Goal: Task Accomplishment & Management: Use online tool/utility

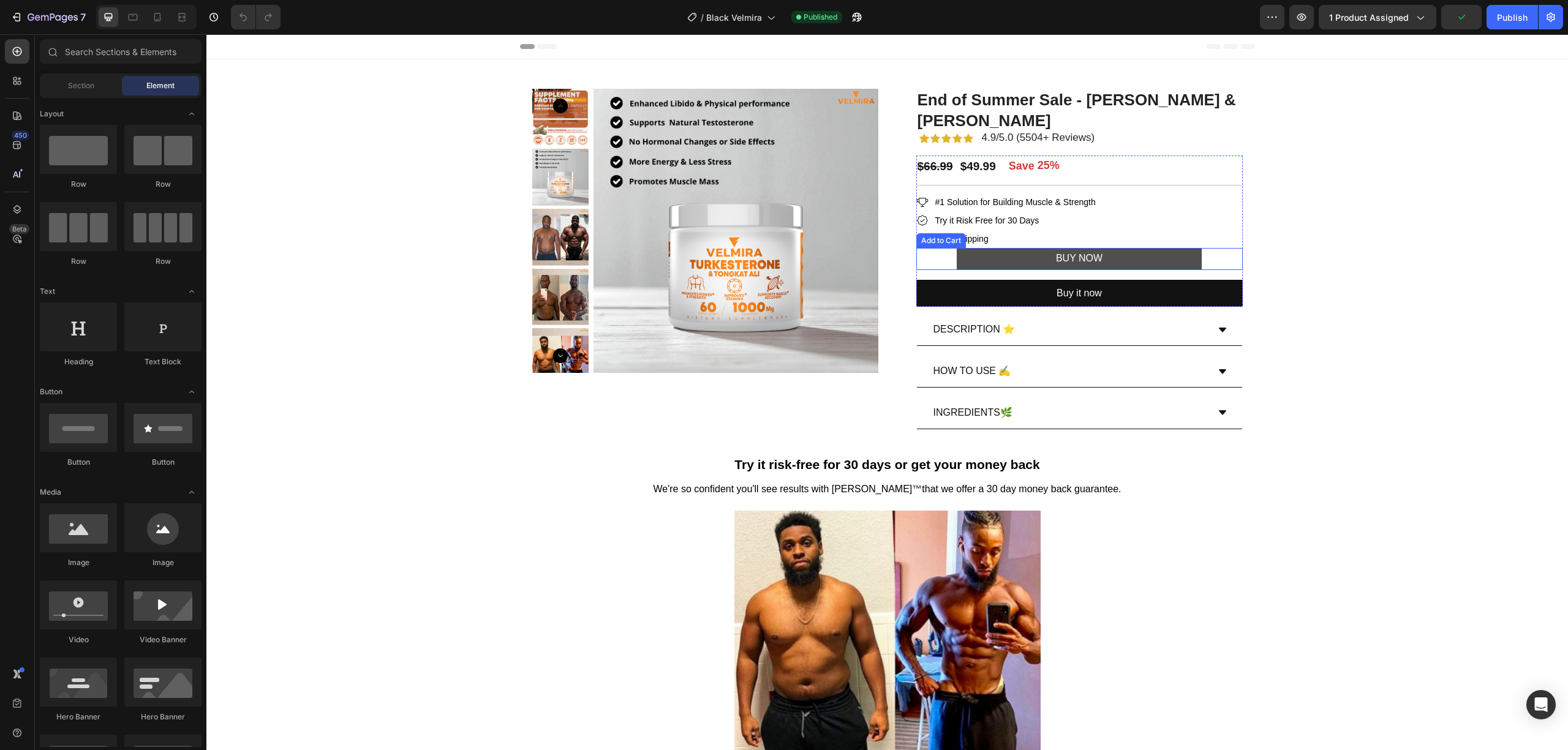
click at [989, 257] on button "BUY NOW" at bounding box center [1079, 259] width 245 height 22
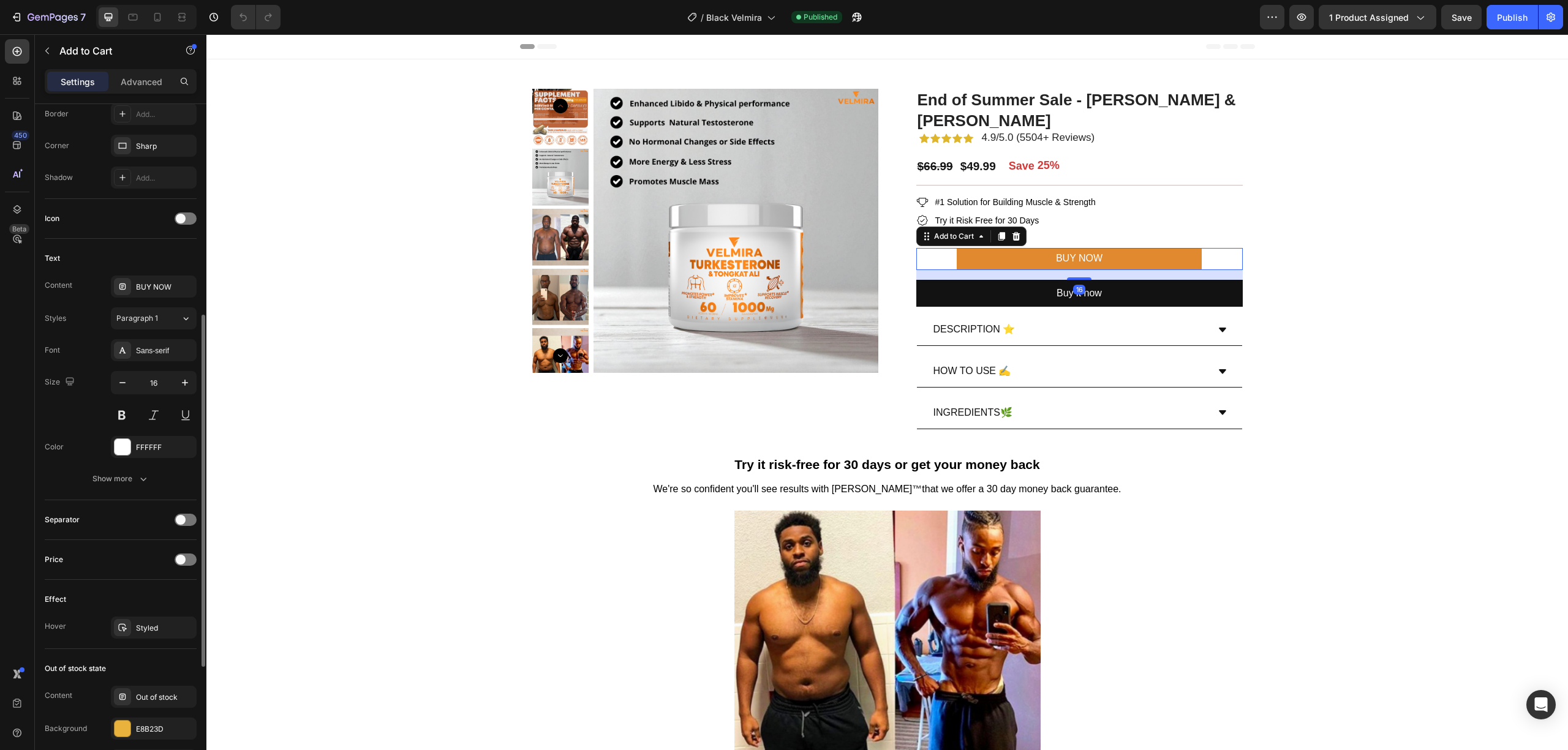
scroll to position [635, 0]
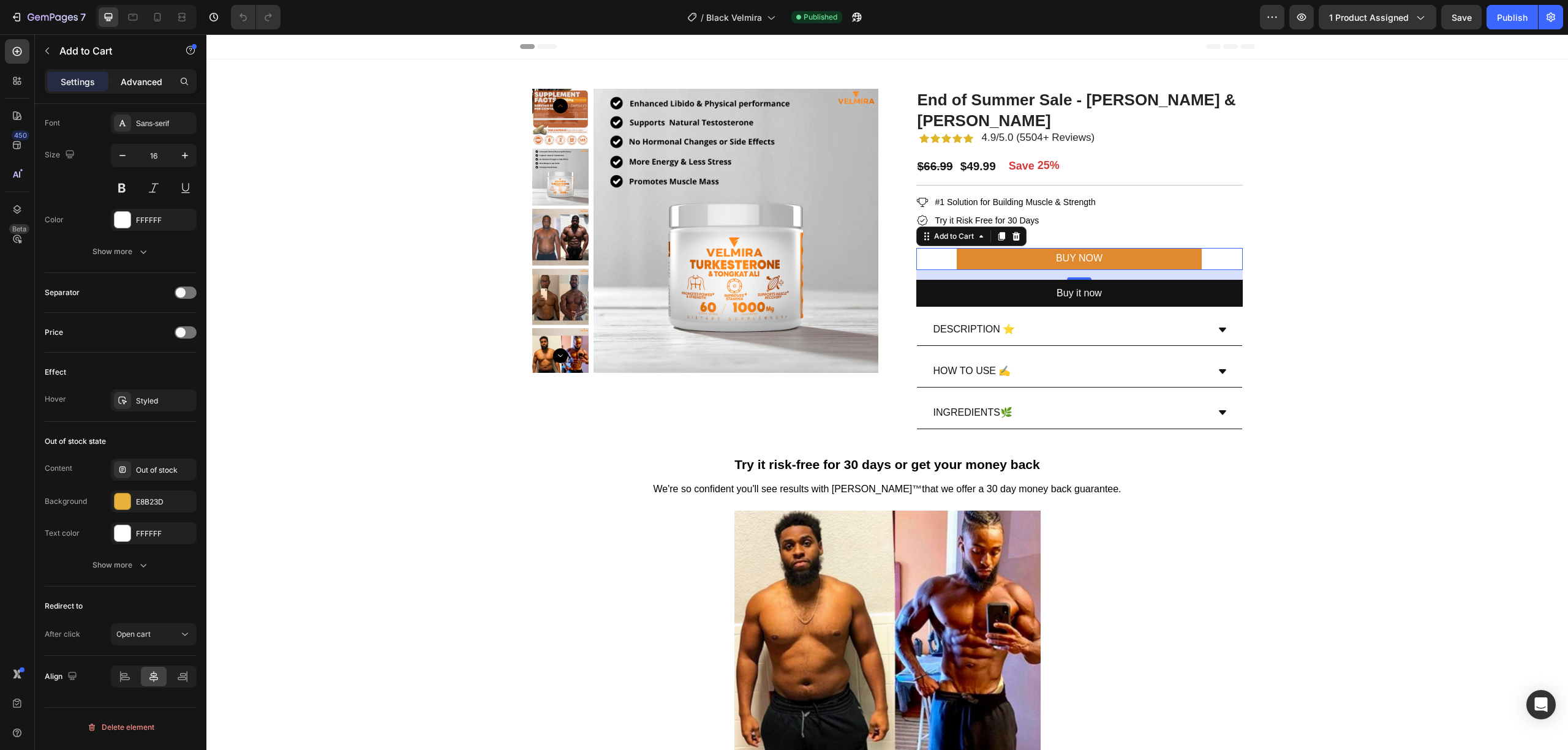
click at [128, 79] on p "Advanced" at bounding box center [141, 81] width 41 height 12
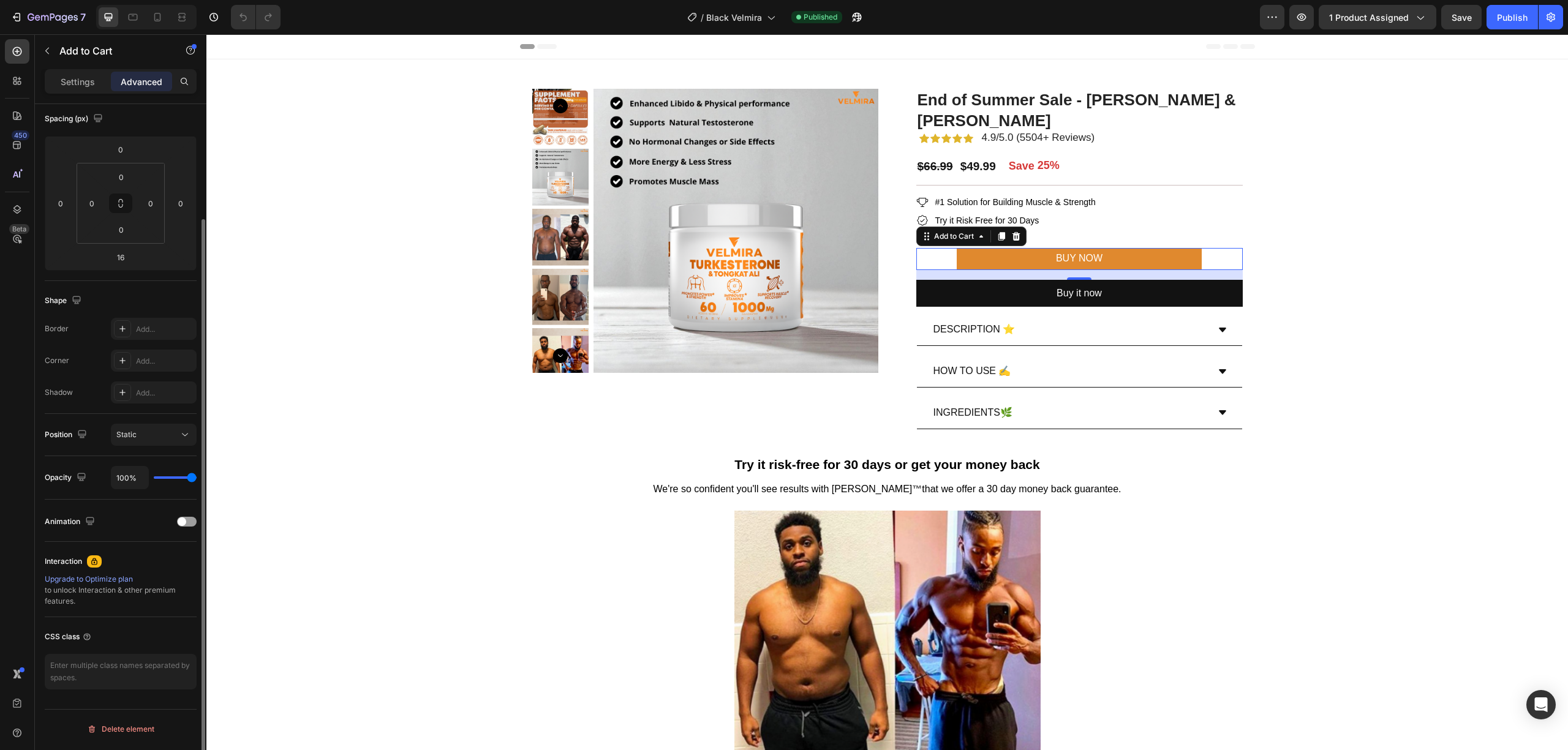
scroll to position [138, 0]
click at [745, 20] on span "Black Velmira" at bounding box center [734, 17] width 55 height 12
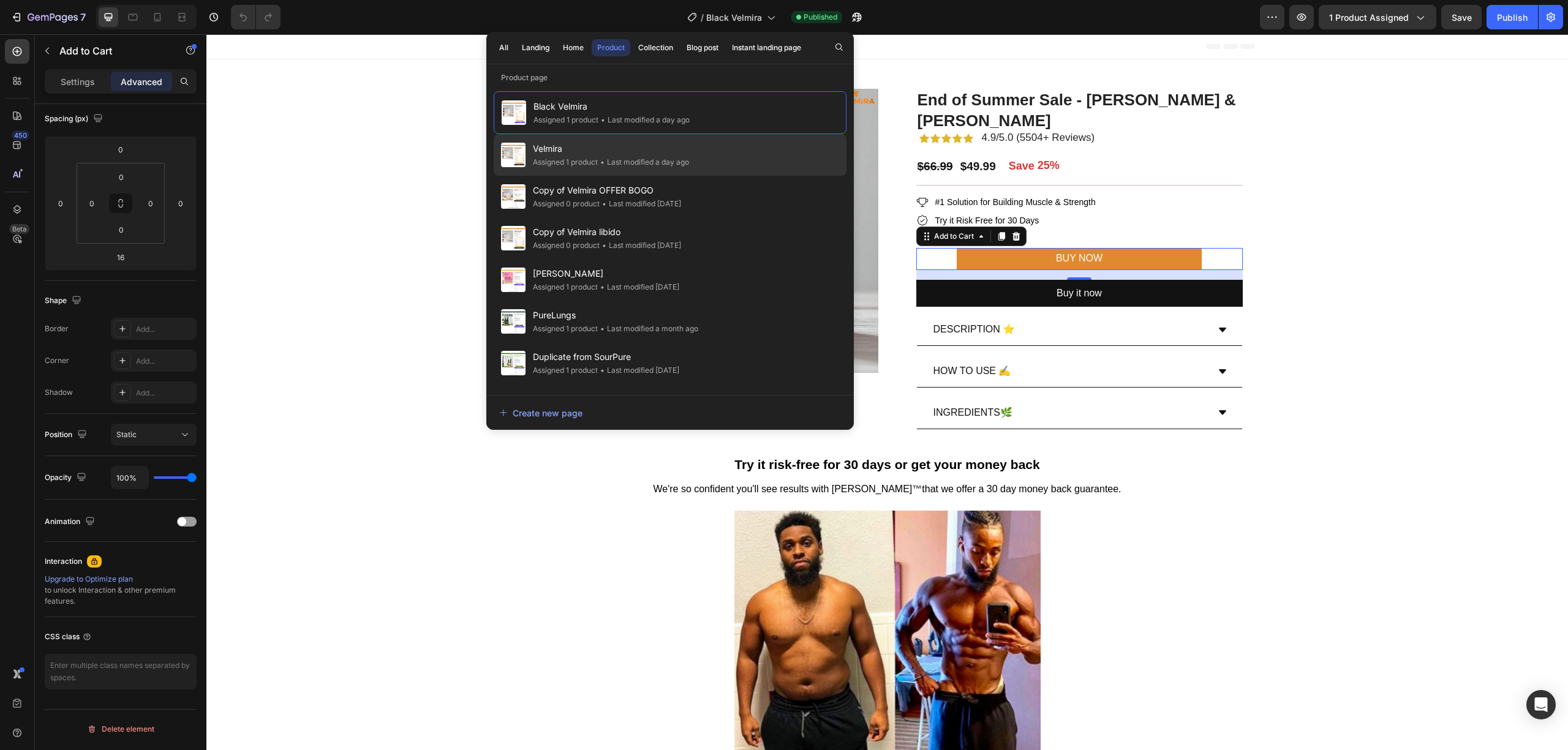
click at [609, 158] on div "• Last modified a day ago" at bounding box center [643, 162] width 91 height 12
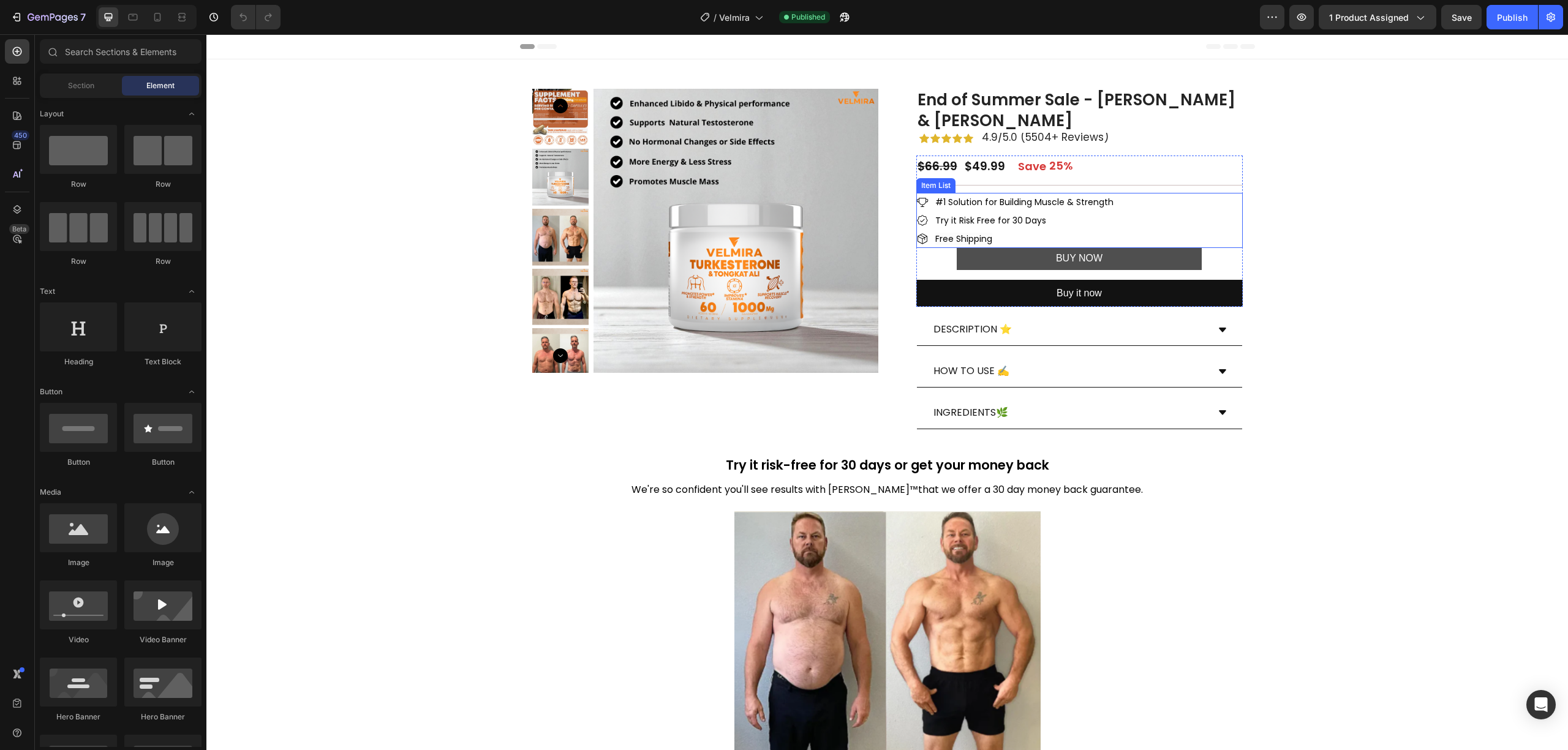
click at [1004, 258] on button "BUY NOW" at bounding box center [1079, 259] width 245 height 22
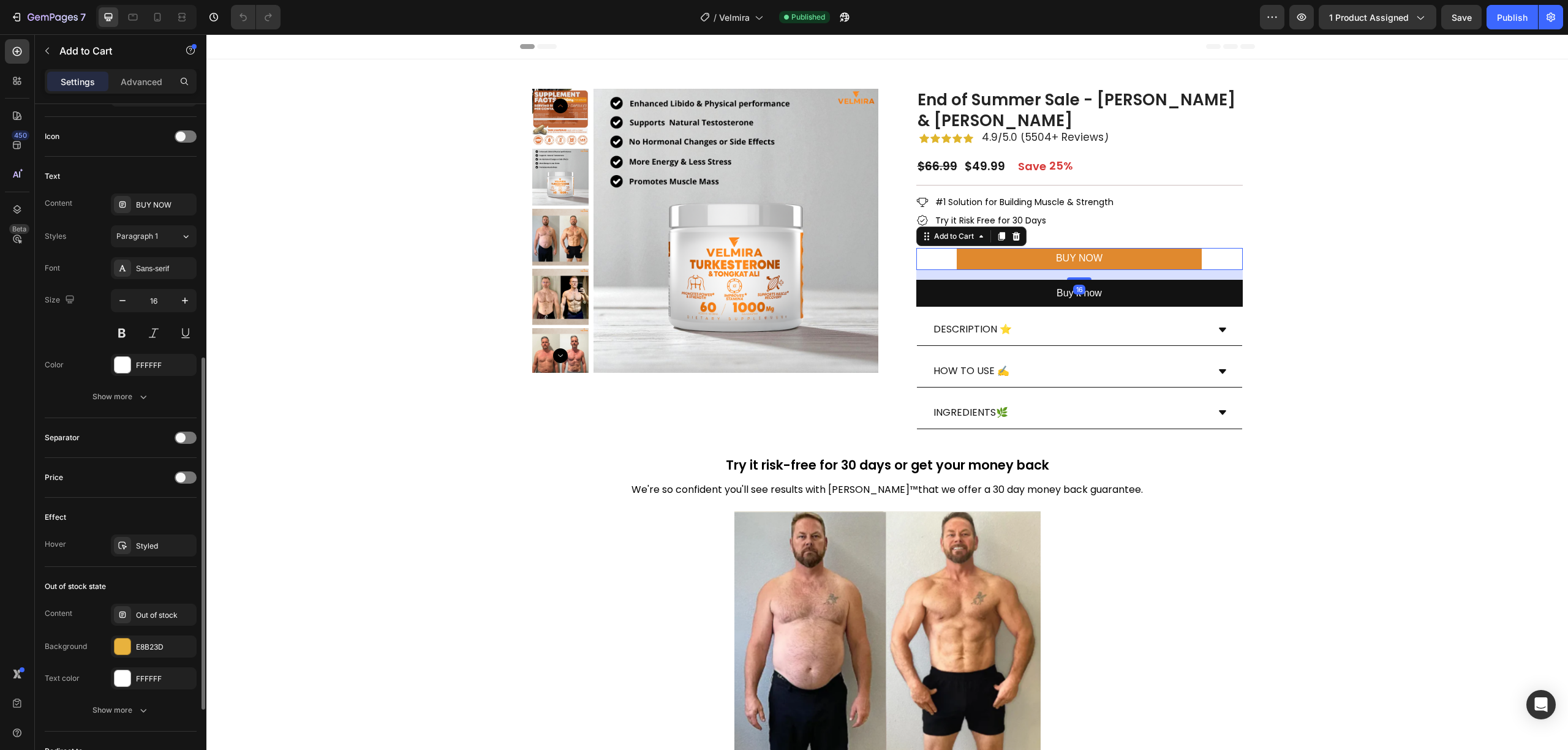
scroll to position [635, 0]
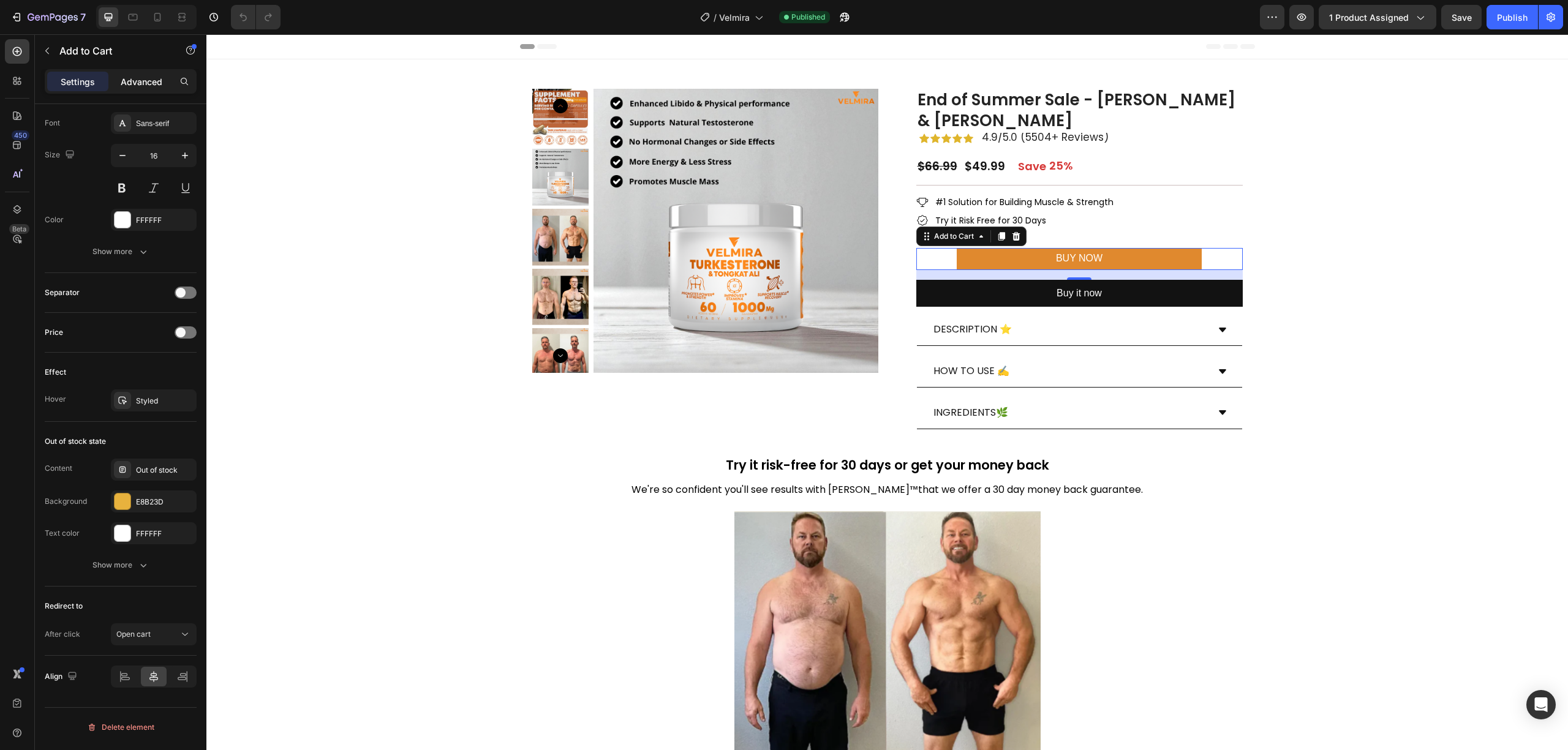
click at [140, 78] on p "Advanced" at bounding box center [141, 81] width 41 height 12
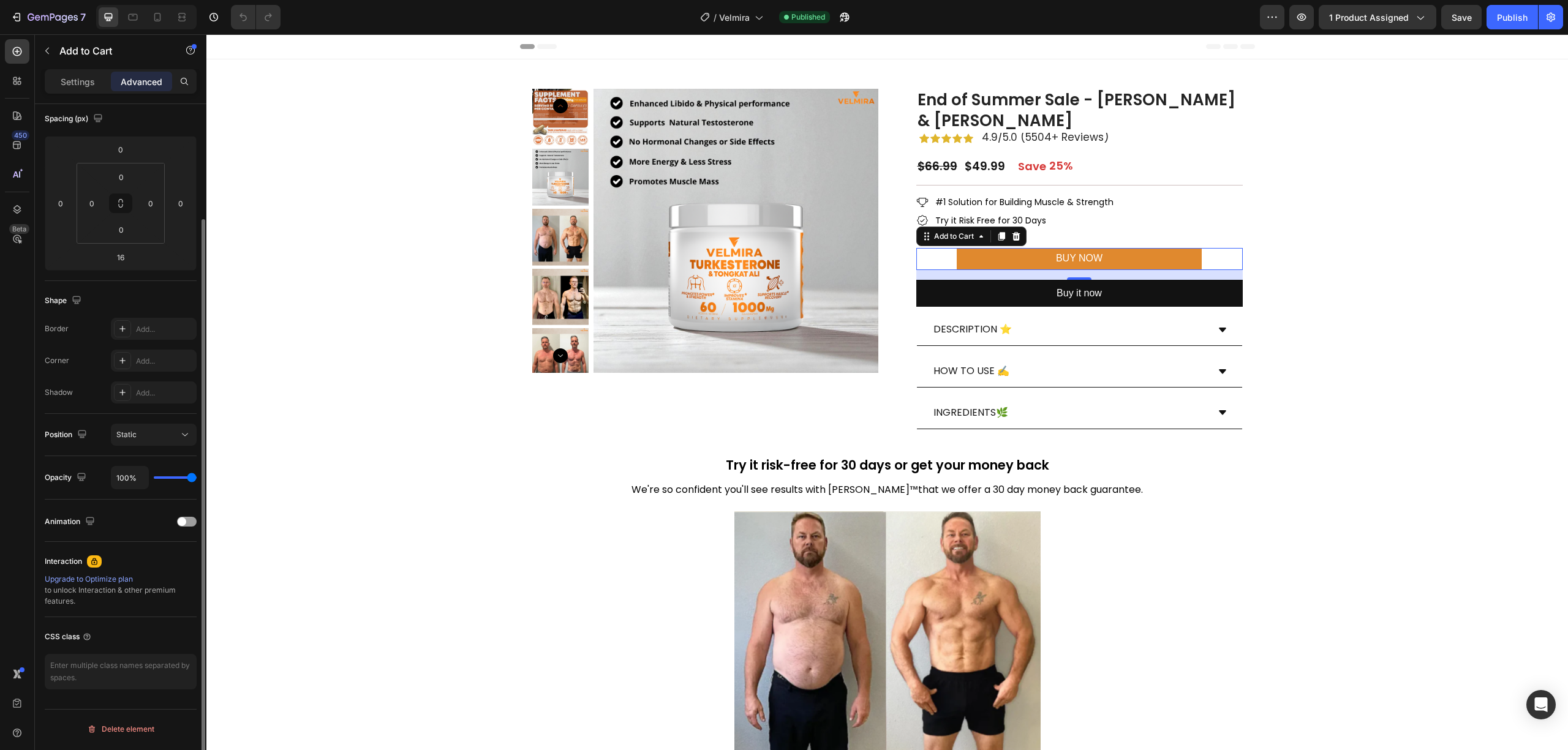
scroll to position [138, 0]
click at [40, 13] on icon "button" at bounding box center [52, 17] width 50 height 10
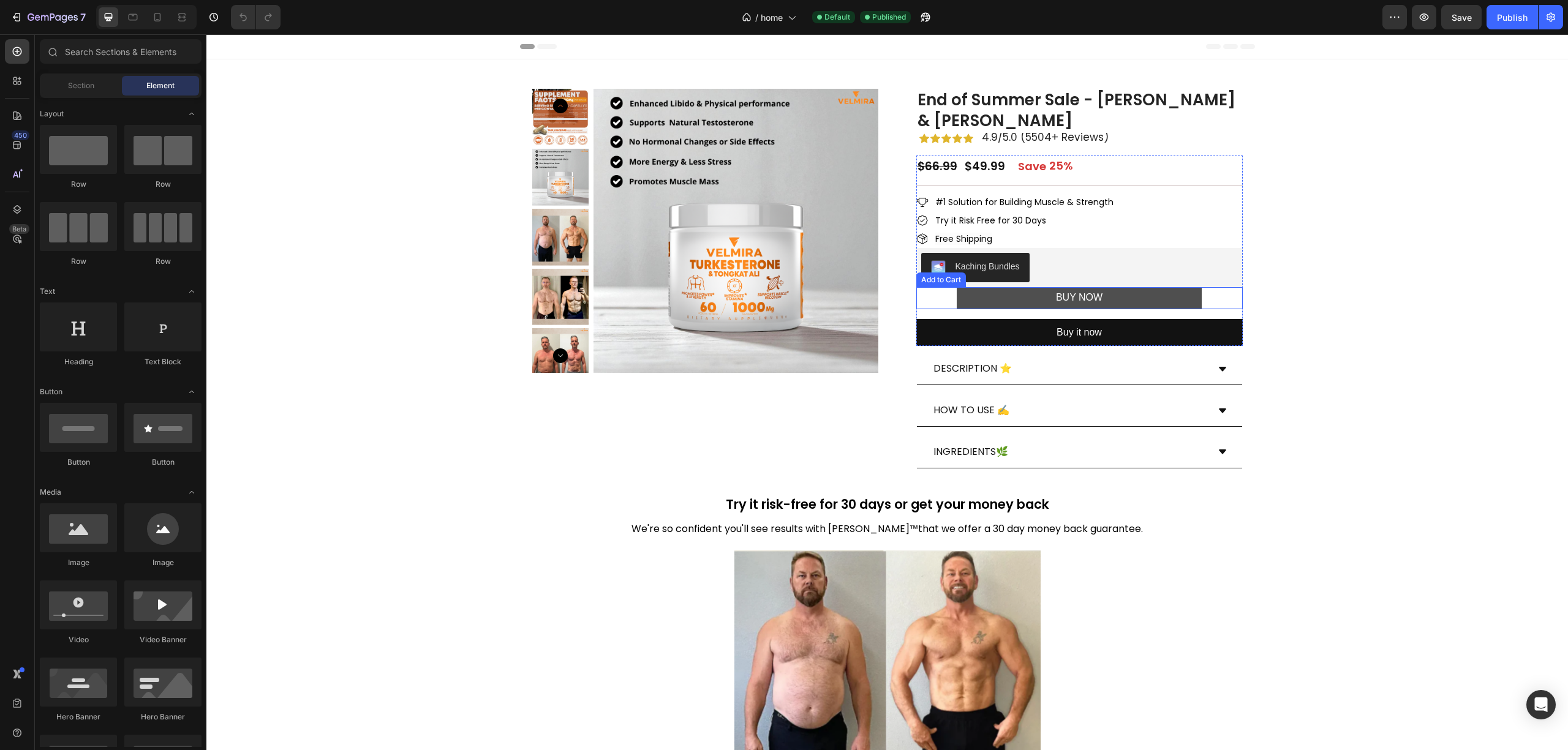
click at [973, 297] on button "BUY NOW" at bounding box center [1079, 298] width 245 height 22
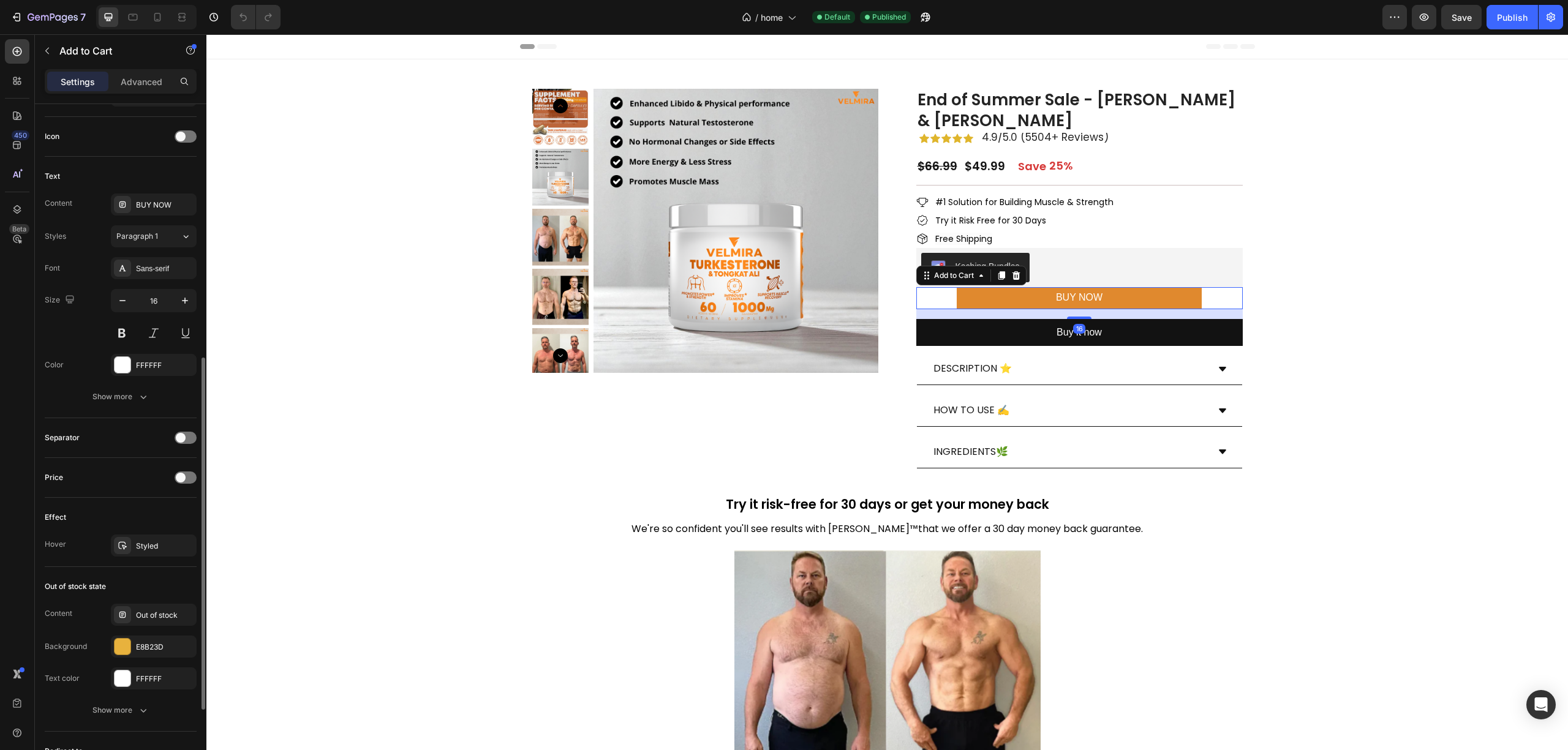
scroll to position [635, 0]
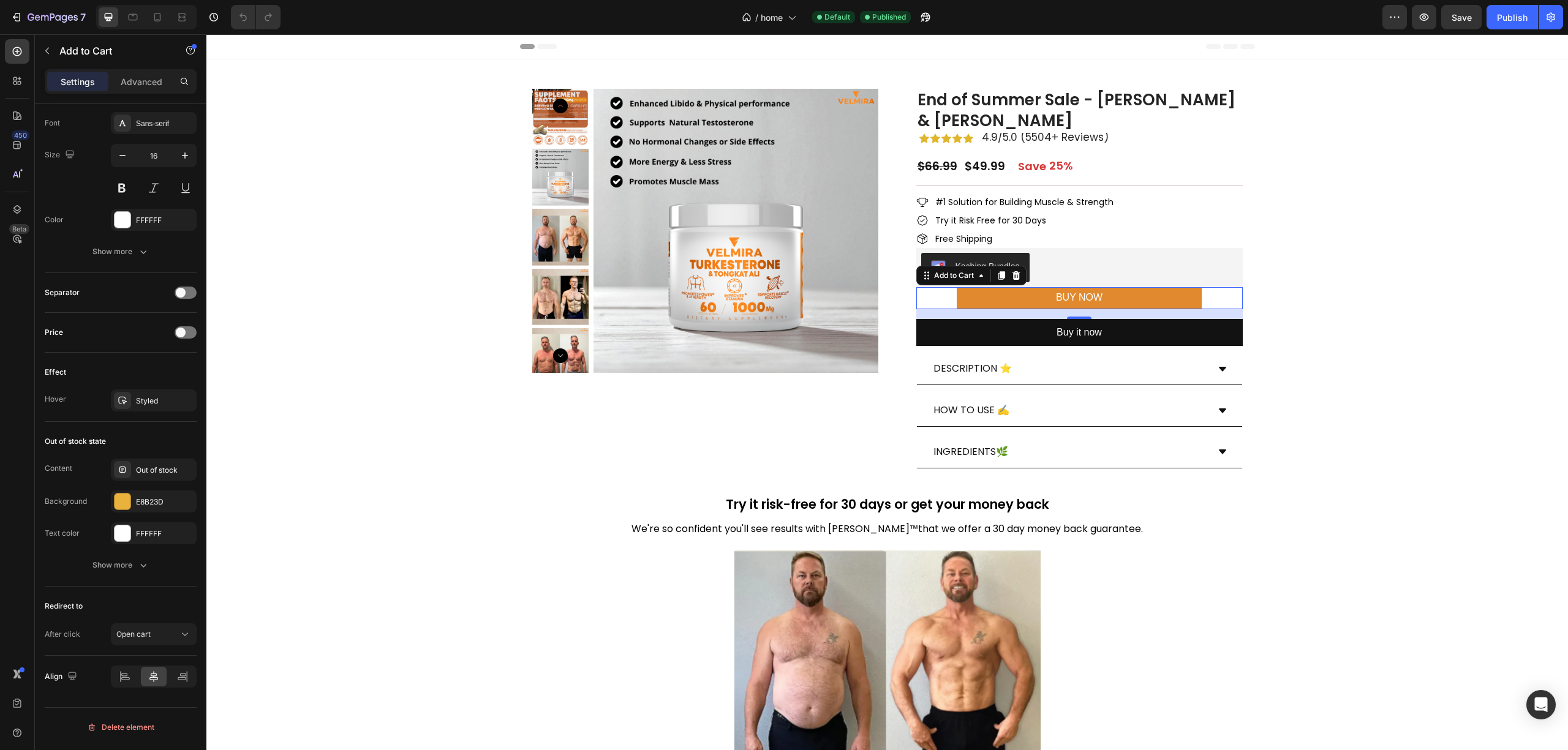
click at [156, 81] on p "Advanced" at bounding box center [141, 81] width 41 height 12
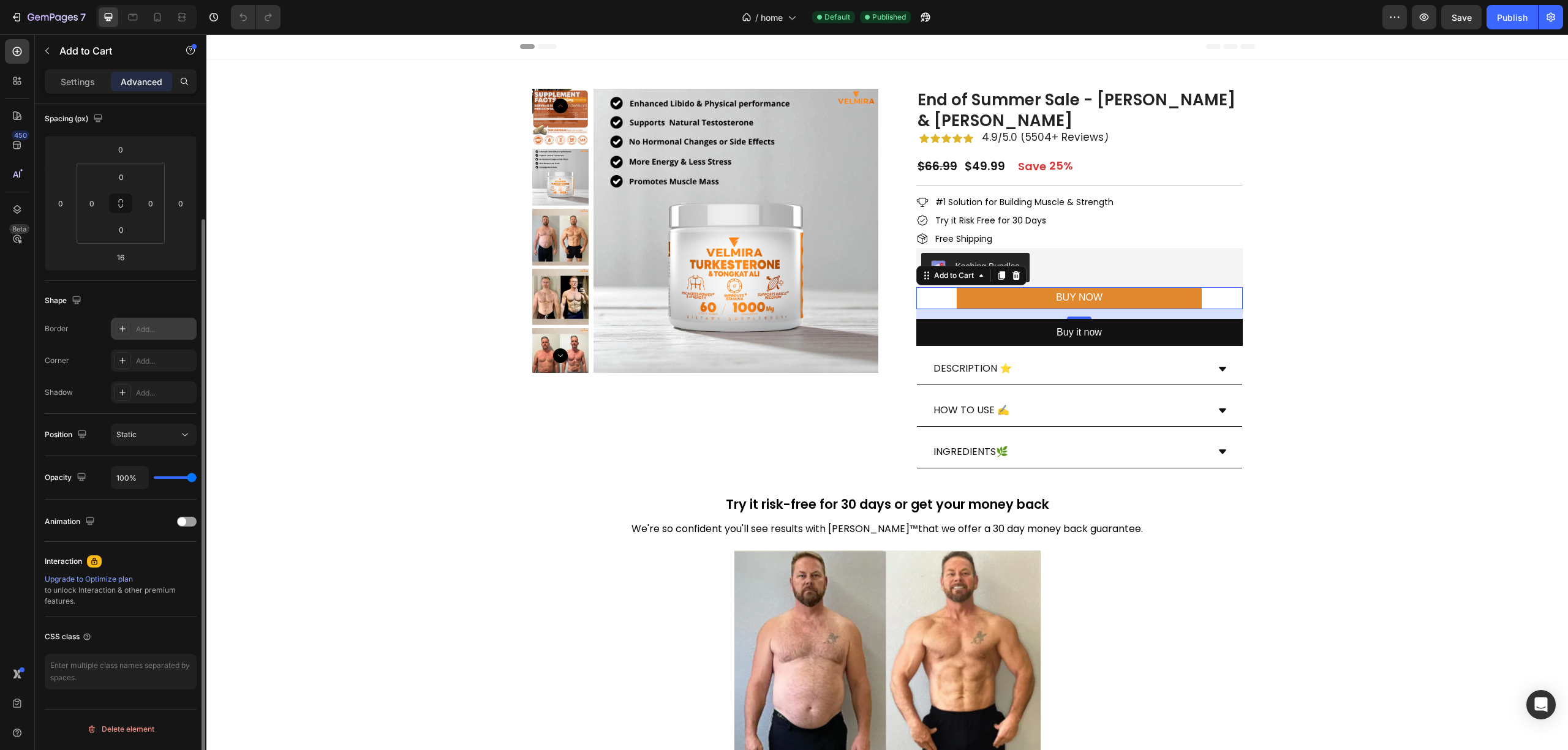
scroll to position [138, 0]
click at [19, 16] on icon "button" at bounding box center [16, 17] width 13 height 12
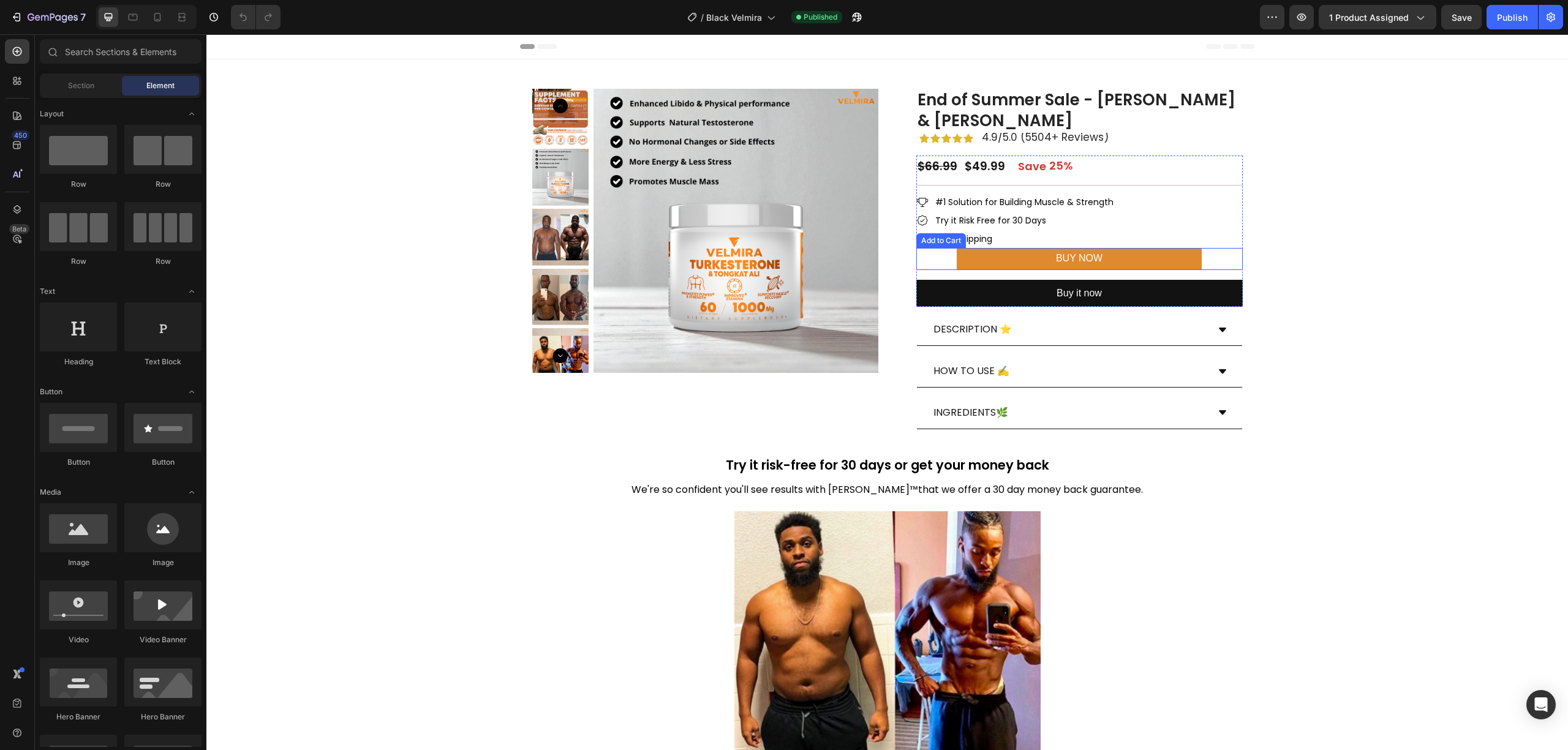
click at [1019, 257] on button "BUY NOW" at bounding box center [1079, 259] width 245 height 22
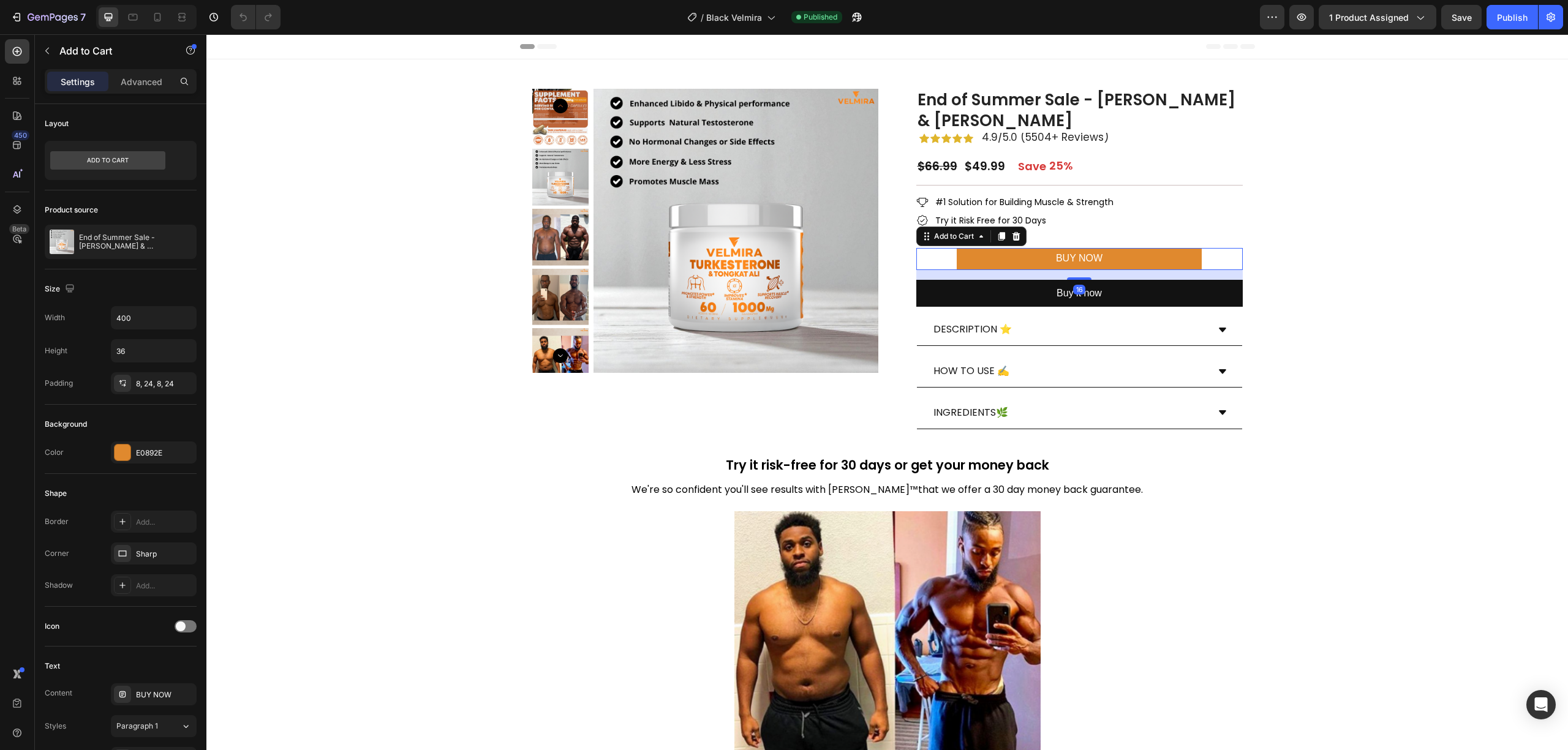
click at [142, 93] on div "Settings Advanced" at bounding box center [120, 81] width 152 height 24
click at [148, 86] on p "Advanced" at bounding box center [141, 81] width 41 height 12
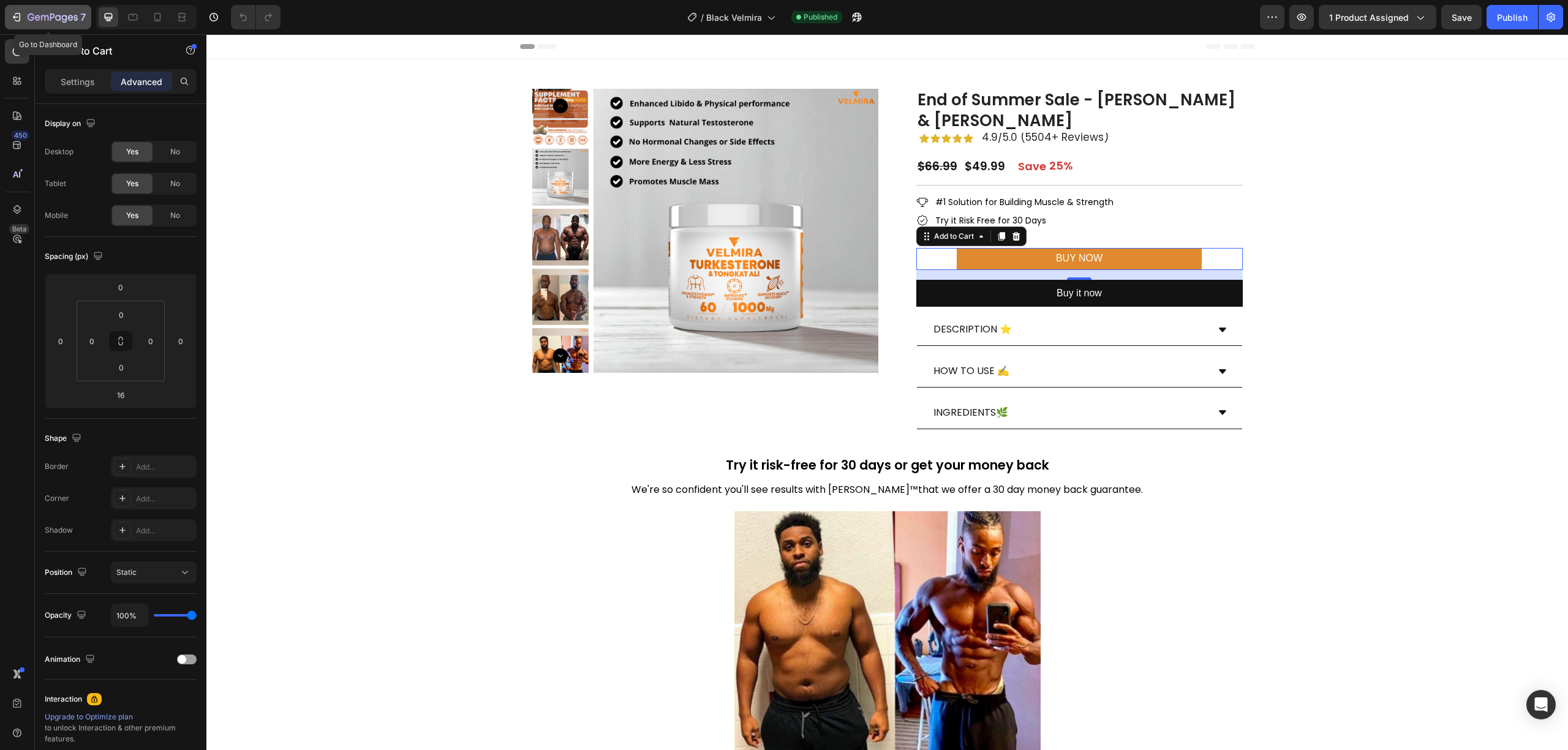
click at [19, 13] on icon "button" at bounding box center [16, 17] width 13 height 12
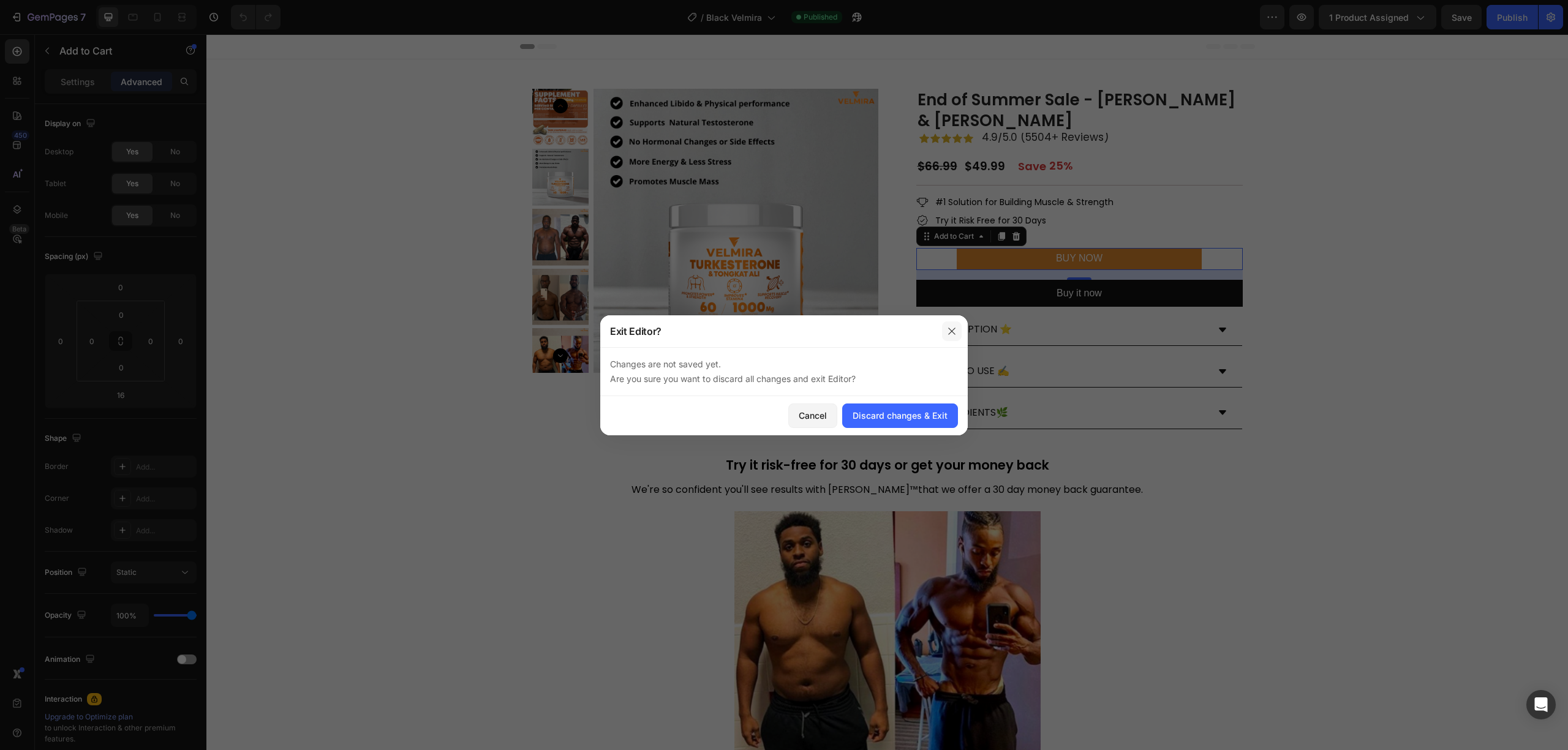
click at [947, 336] on button "button" at bounding box center [951, 330] width 20 height 20
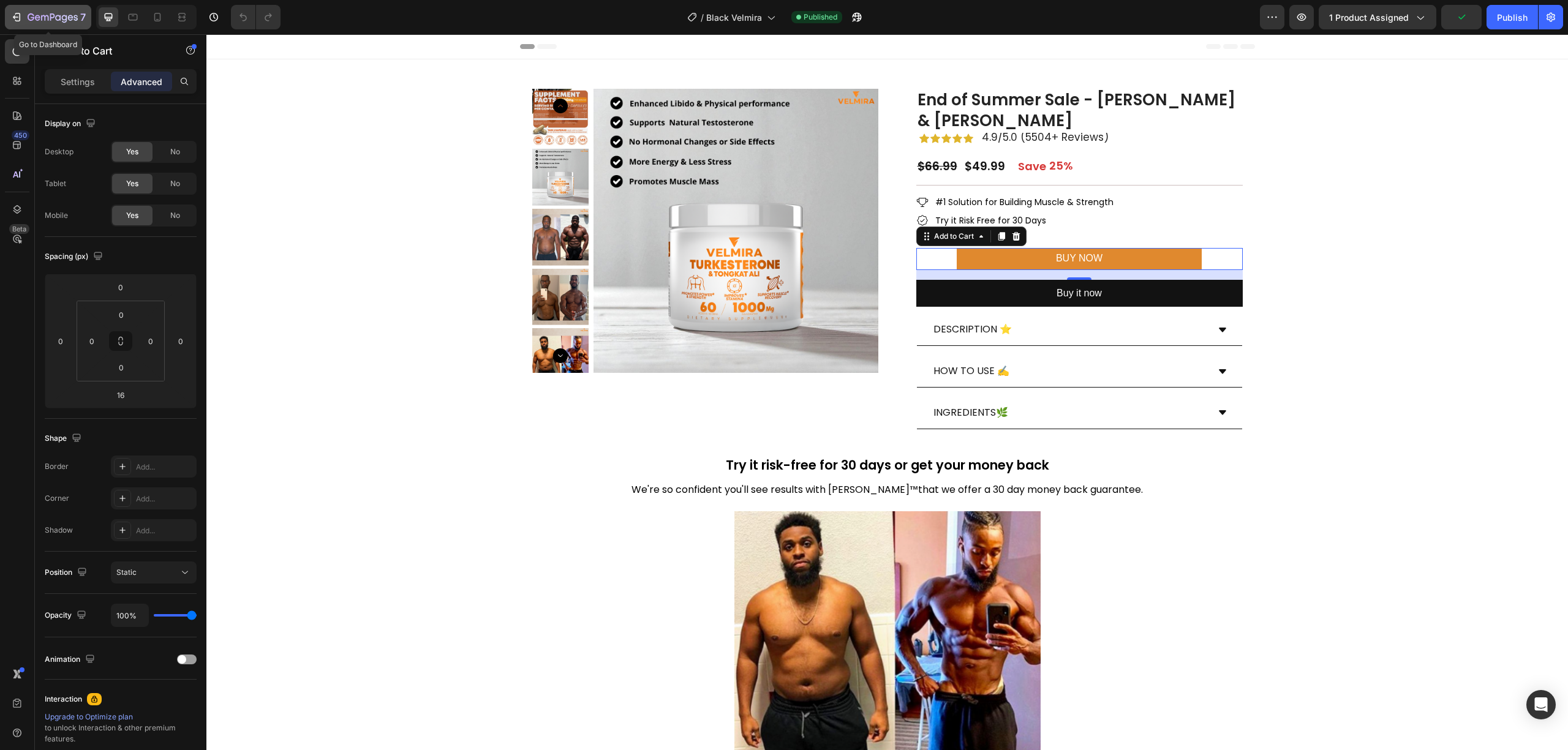
click at [35, 21] on icon "button" at bounding box center [52, 17] width 50 height 10
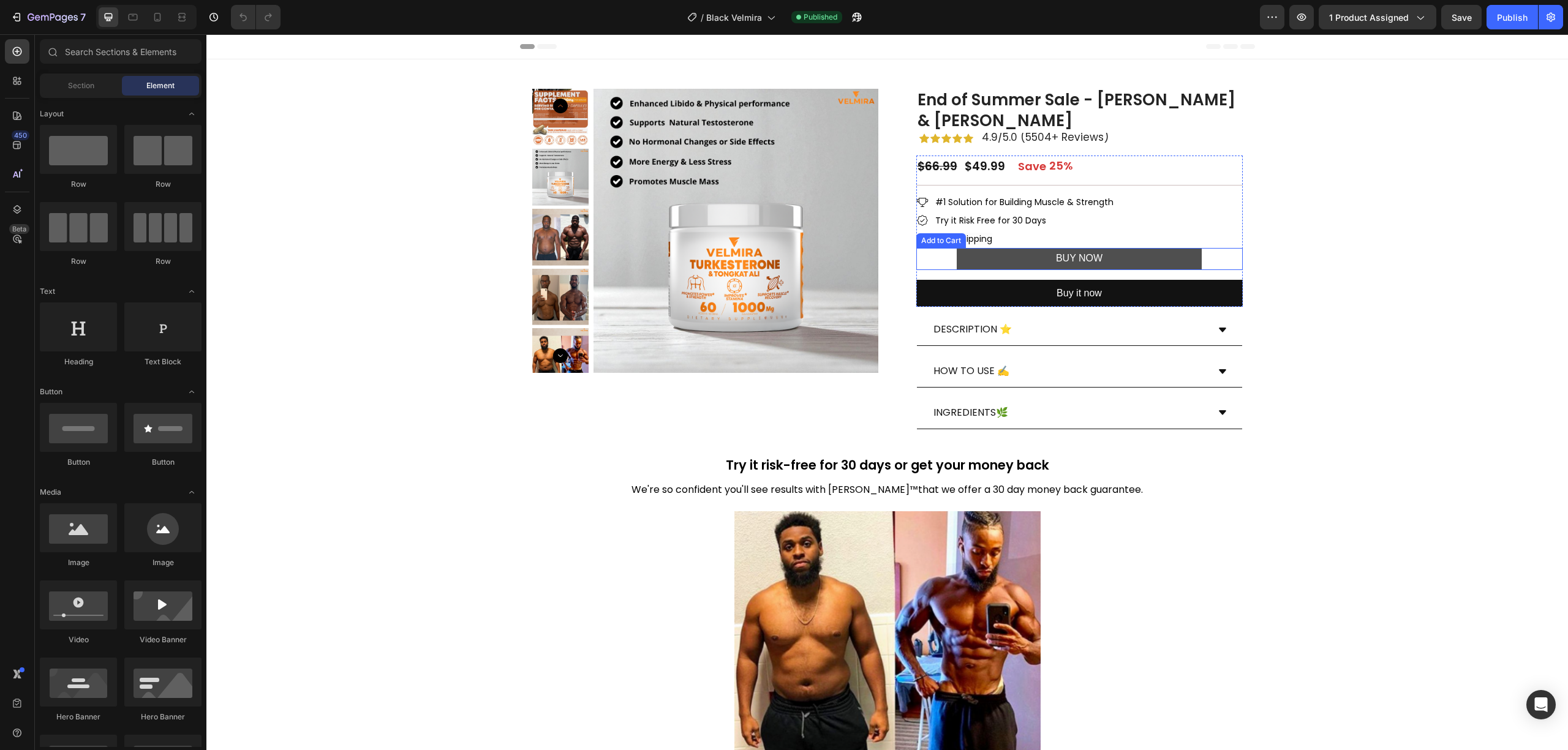
click at [1026, 257] on button "BUY NOW" at bounding box center [1079, 259] width 245 height 22
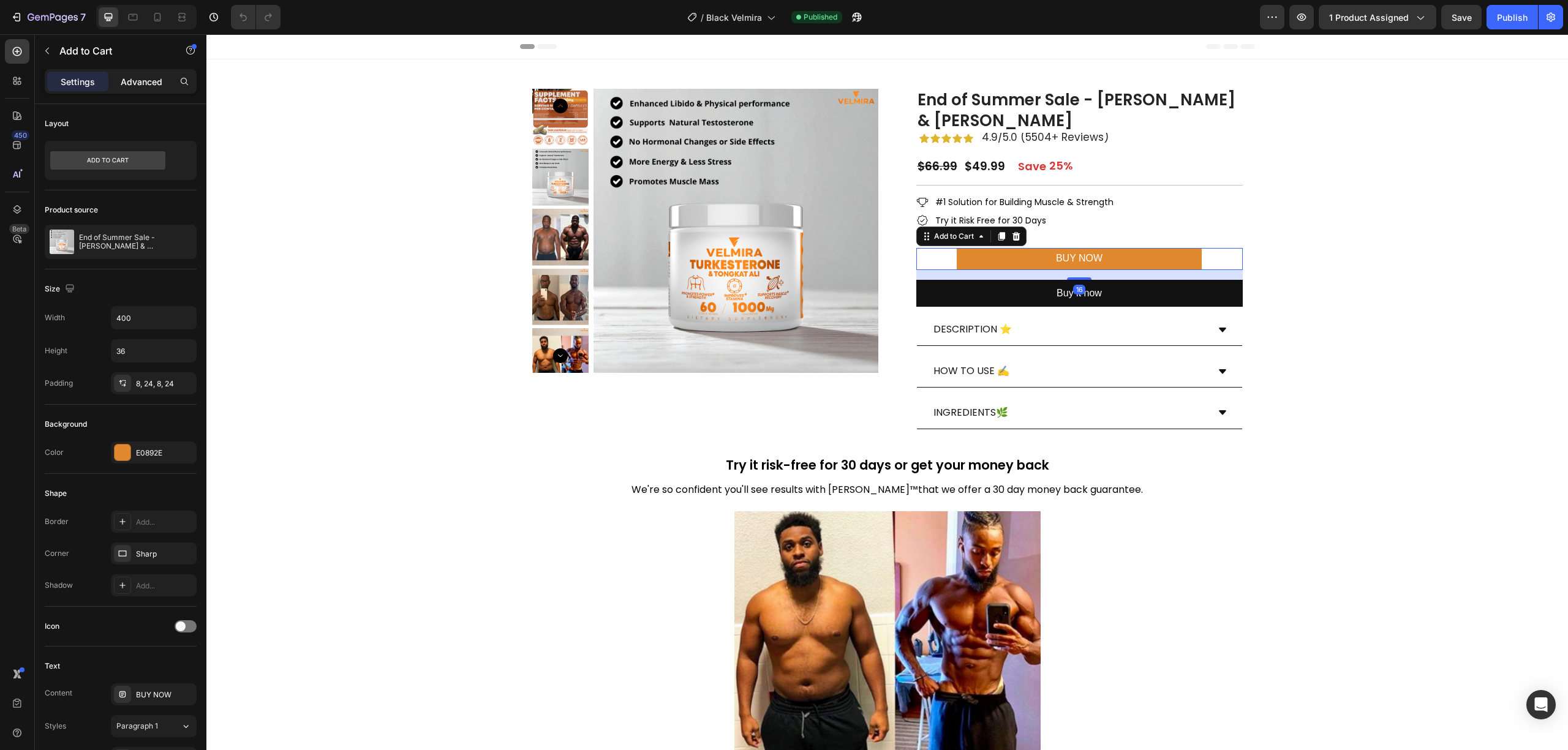
click at [146, 84] on p "Advanced" at bounding box center [141, 81] width 41 height 12
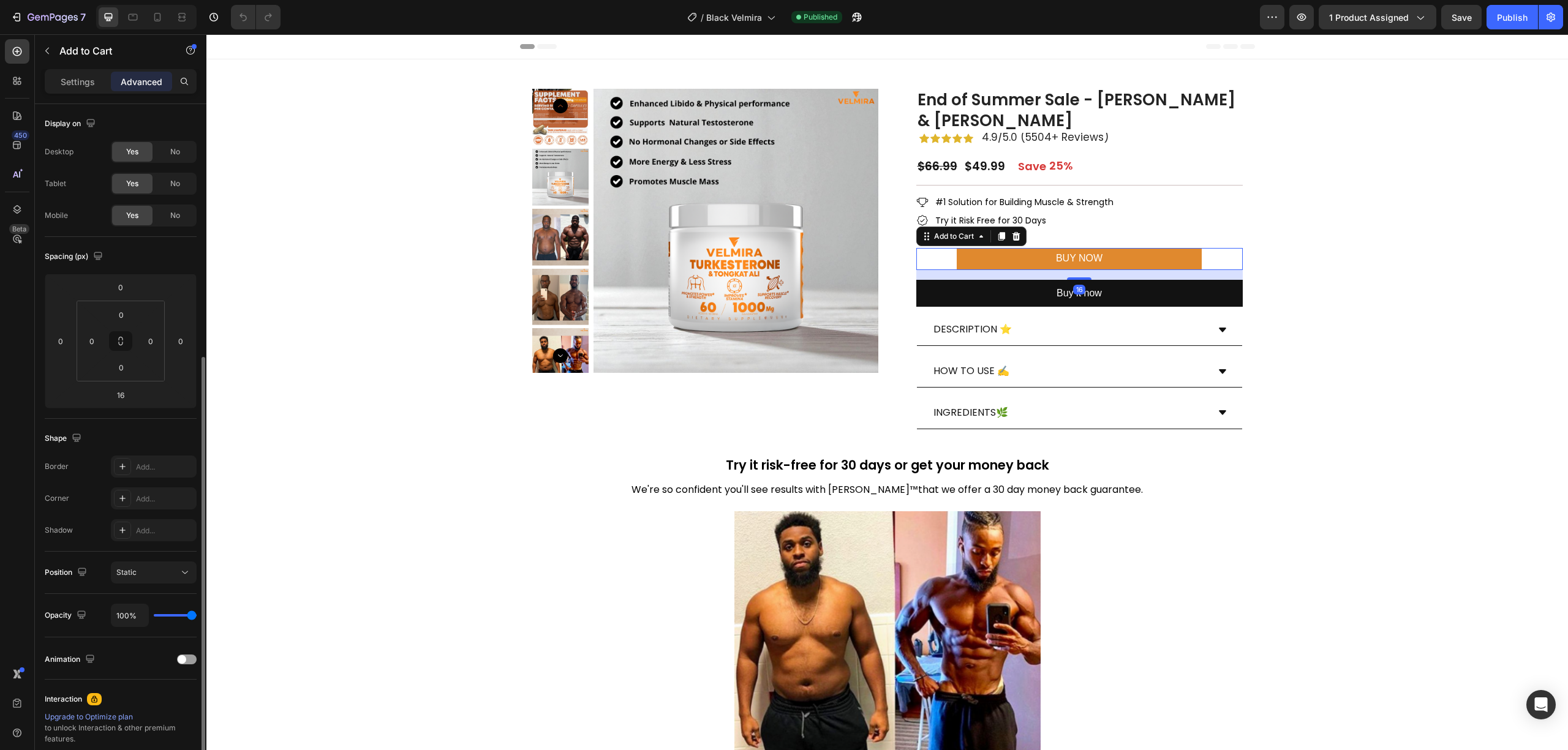
scroll to position [138, 0]
